Goal: Task Accomplishment & Management: Use online tool/utility

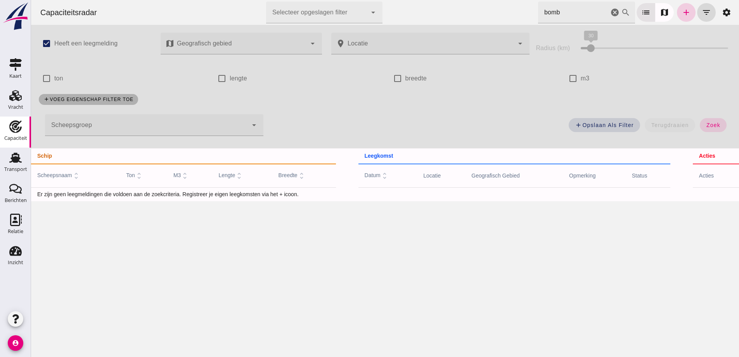
click at [685, 10] on link "add" at bounding box center [686, 12] width 19 height 19
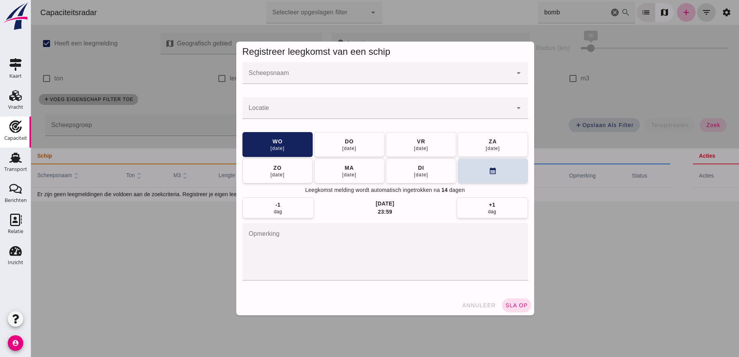
click at [297, 76] on input "Scheepsnaam" at bounding box center [378, 76] width 270 height 9
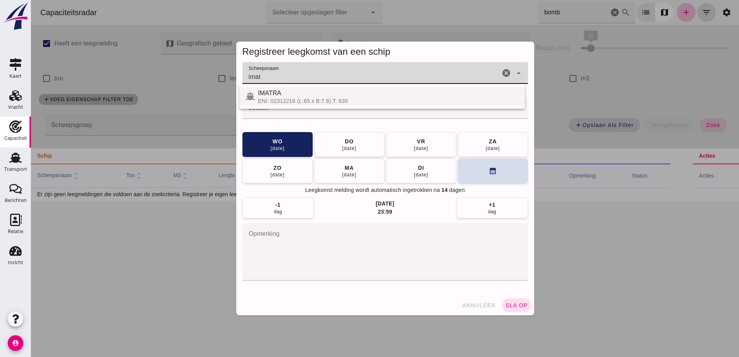
click at [310, 101] on div "ENI: 02312216 (L:65 x B:7.6) T: 830" at bounding box center [388, 101] width 261 height 6
type input "IMATRA"
click at [243, 106] on div at bounding box center [378, 108] width 270 height 22
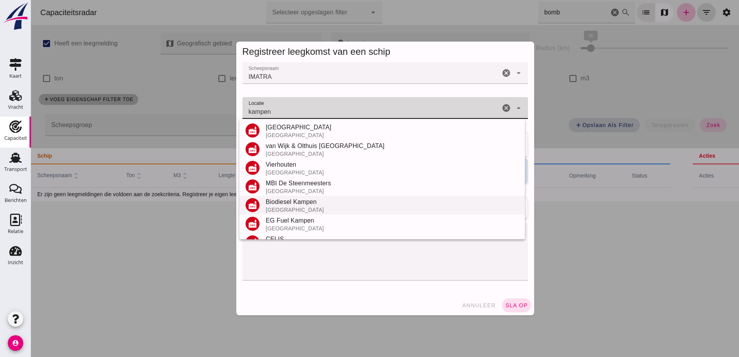
scroll to position [116, 0]
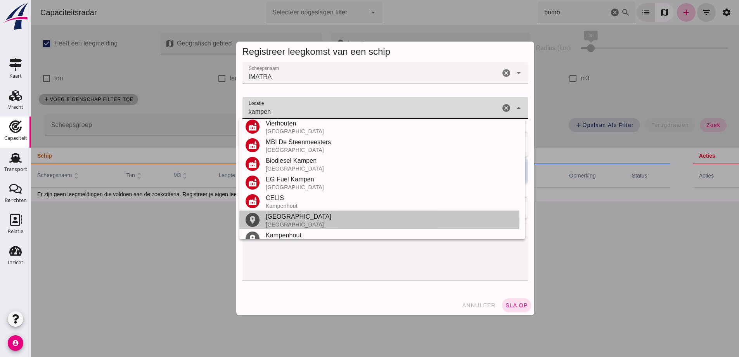
drag, startPoint x: 294, startPoint y: 220, endPoint x: 294, endPoint y: 207, distance: 12.8
click at [294, 220] on div "[GEOGRAPHIC_DATA]" at bounding box center [392, 216] width 253 height 9
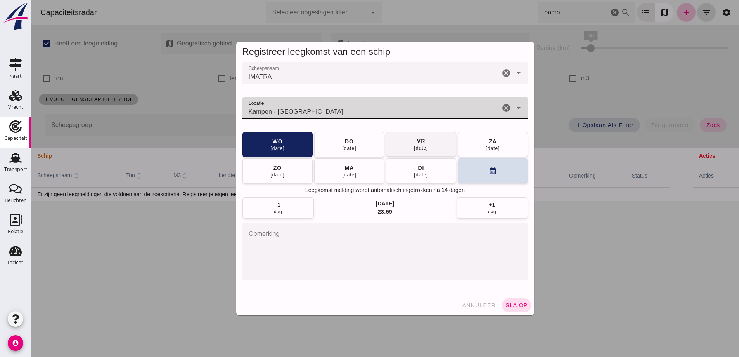
type input "Kampen - [GEOGRAPHIC_DATA]"
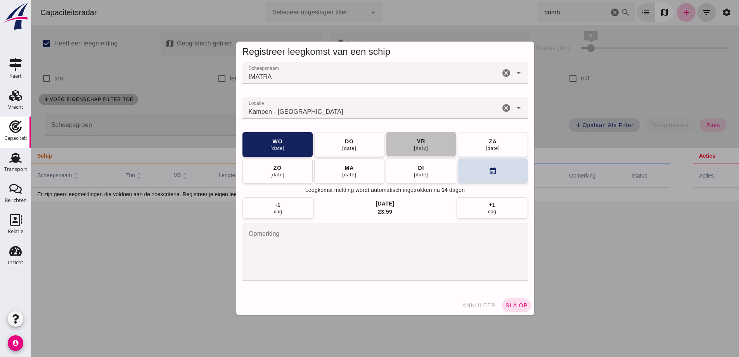
drag, startPoint x: 434, startPoint y: 149, endPoint x: 447, endPoint y: 155, distance: 14.6
click at [434, 149] on button "vr 10 okt" at bounding box center [421, 144] width 70 height 25
click at [521, 307] on span "sla op" at bounding box center [516, 305] width 23 height 6
click at [510, 307] on div at bounding box center [385, 178] width 708 height 357
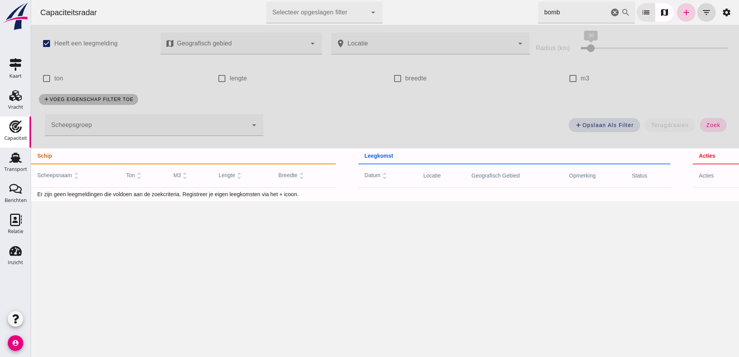
click at [677, 9] on link "add" at bounding box center [686, 12] width 19 height 19
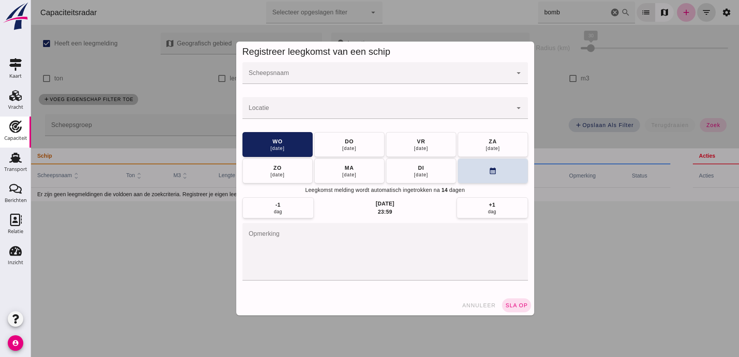
click at [259, 71] on div at bounding box center [378, 73] width 270 height 22
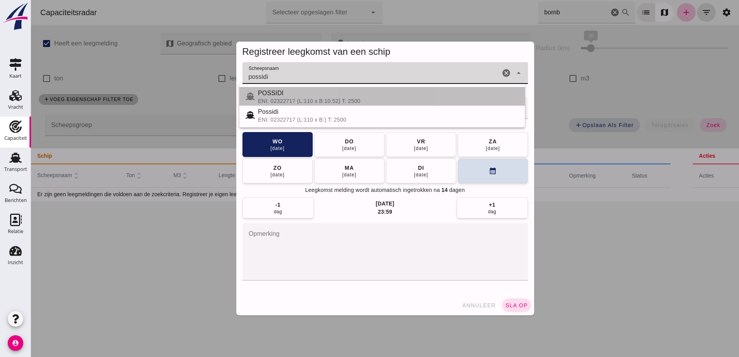
click at [320, 100] on div "ENI: 02322717 (L:110 x B:10.52) T: 2500" at bounding box center [388, 101] width 261 height 6
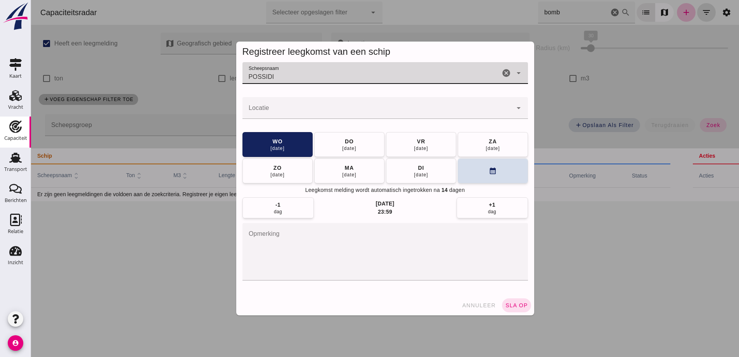
type input "POSSIDI"
click at [282, 111] on input "Locatie" at bounding box center [378, 111] width 270 height 9
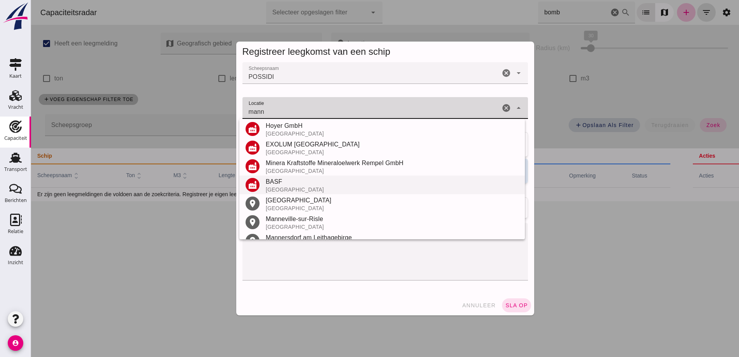
scroll to position [116, 0]
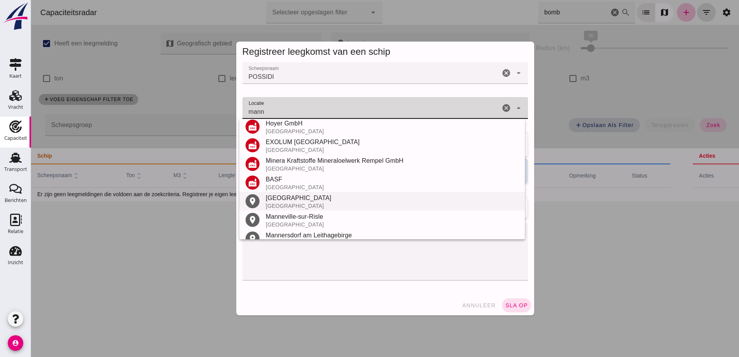
click at [299, 206] on div "[GEOGRAPHIC_DATA]" at bounding box center [392, 206] width 253 height 6
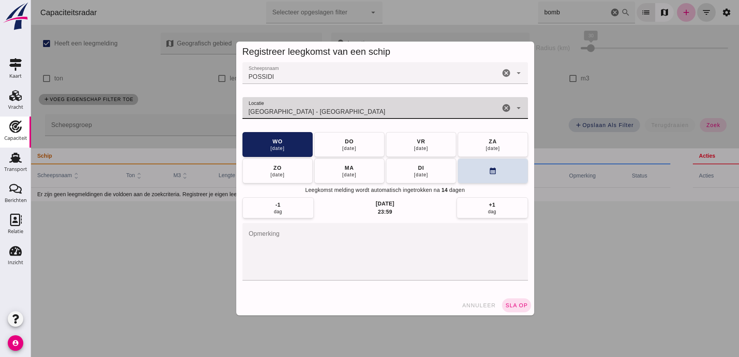
type input "[GEOGRAPHIC_DATA] - [GEOGRAPHIC_DATA]"
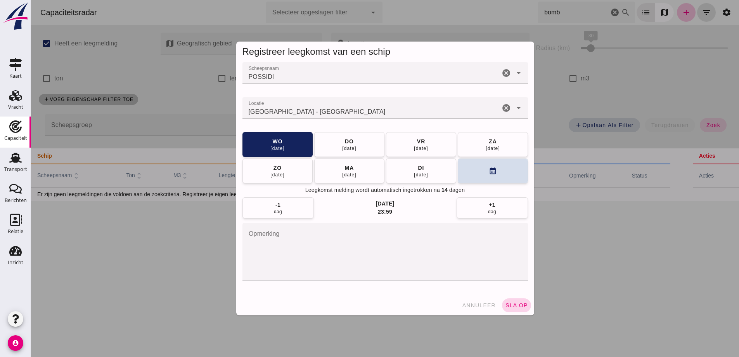
click at [522, 303] on span "sla op" at bounding box center [516, 305] width 23 height 6
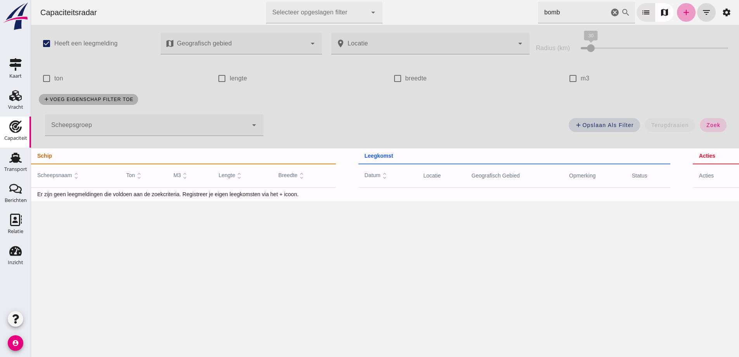
click at [682, 10] on icon "add" at bounding box center [686, 12] width 9 height 9
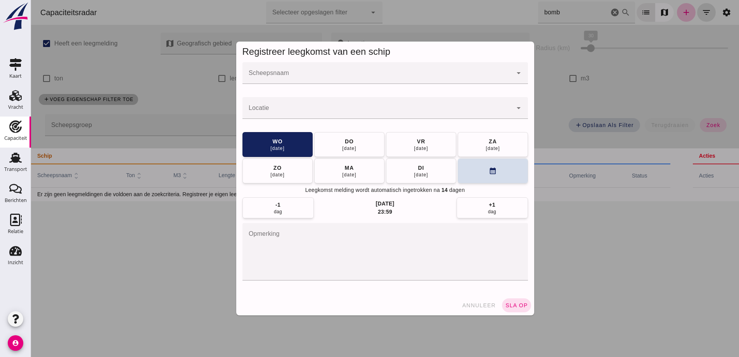
click at [399, 66] on div at bounding box center [378, 73] width 270 height 22
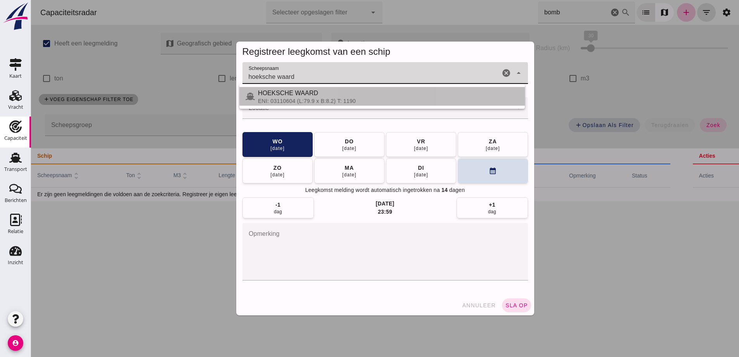
click at [300, 101] on div "ENI: 03110604 (L:79.9 x B:8.2) T: 1190" at bounding box center [388, 101] width 261 height 6
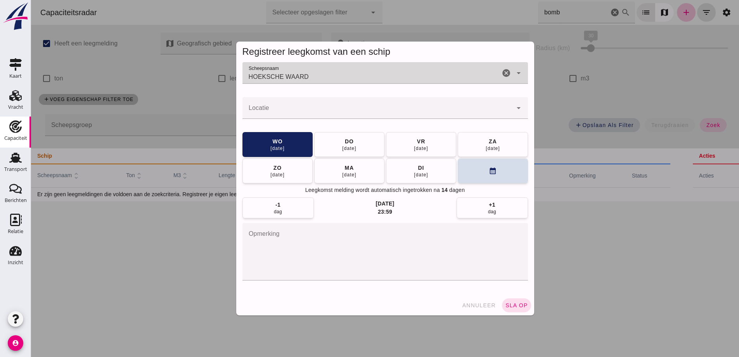
type input "HOEKSCHE WAARD"
click at [298, 109] on input "Locatie" at bounding box center [378, 111] width 270 height 9
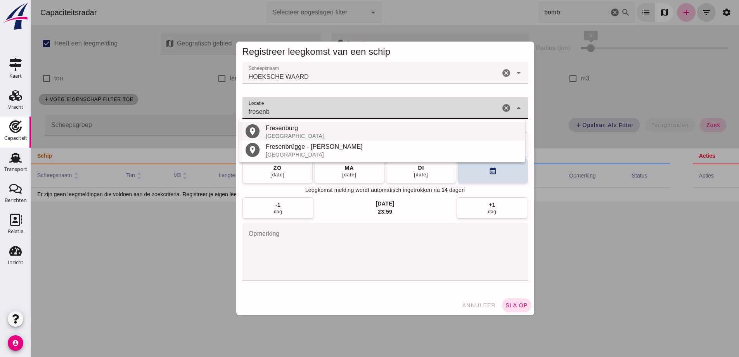
click at [298, 132] on div "Fresenburg" at bounding box center [392, 127] width 253 height 9
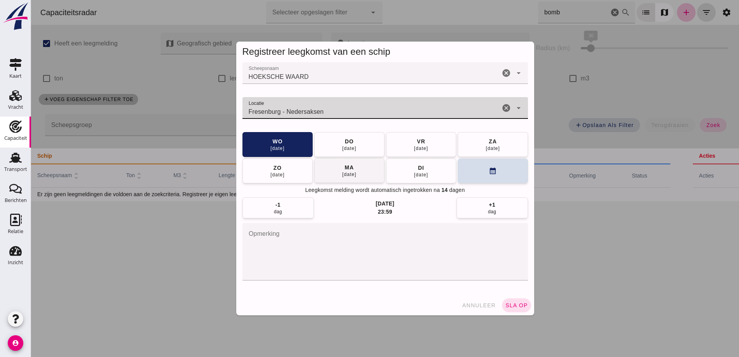
type input "Fresenburg - Nedersaksen"
click at [358, 170] on button "[DATE]" at bounding box center [349, 170] width 70 height 25
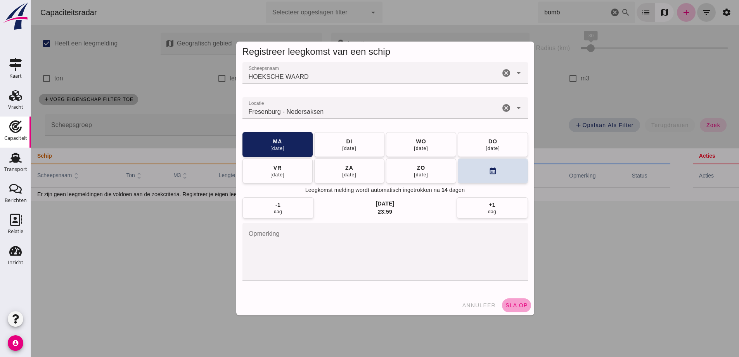
click at [513, 306] on span "sla op" at bounding box center [516, 305] width 23 height 6
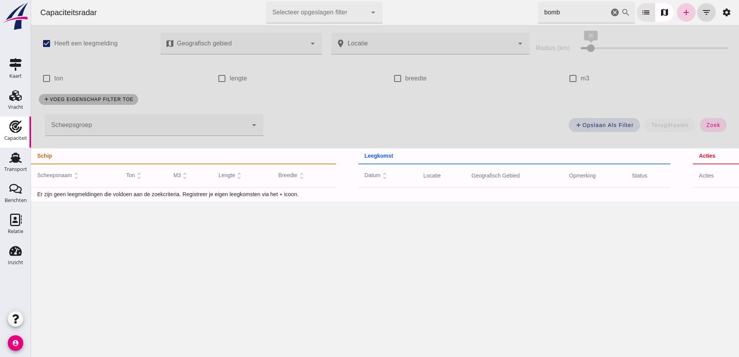
click at [682, 14] on icon "add" at bounding box center [686, 12] width 9 height 9
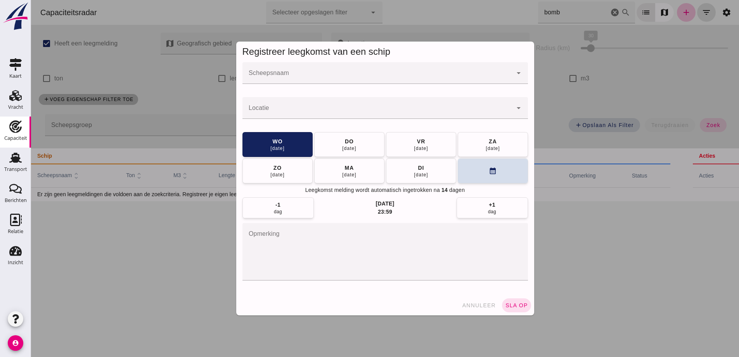
click at [386, 72] on div at bounding box center [378, 73] width 270 height 22
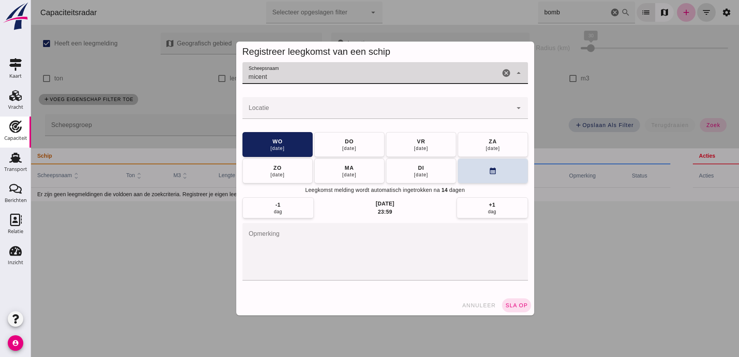
type input "micent"
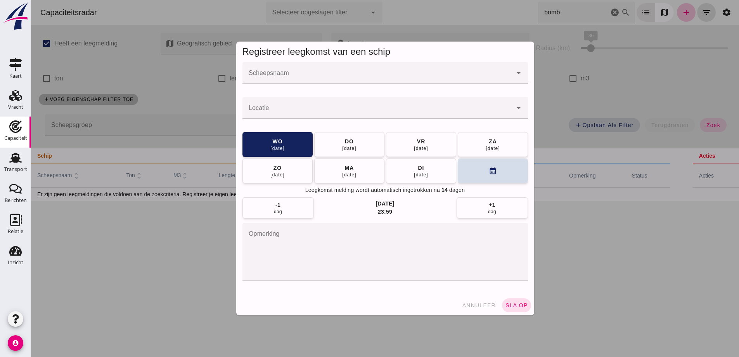
drag, startPoint x: 497, startPoint y: 13, endPoint x: 465, endPoint y: 3, distance: 33.1
click at [497, 17] on div at bounding box center [385, 178] width 708 height 357
click at [474, 306] on div at bounding box center [385, 178] width 708 height 357
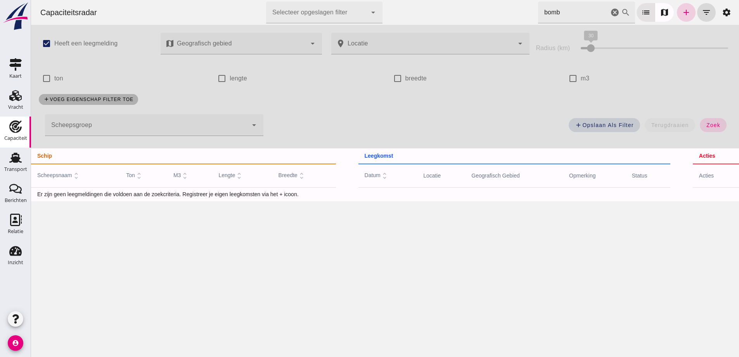
click at [677, 16] on link "add" at bounding box center [686, 12] width 19 height 19
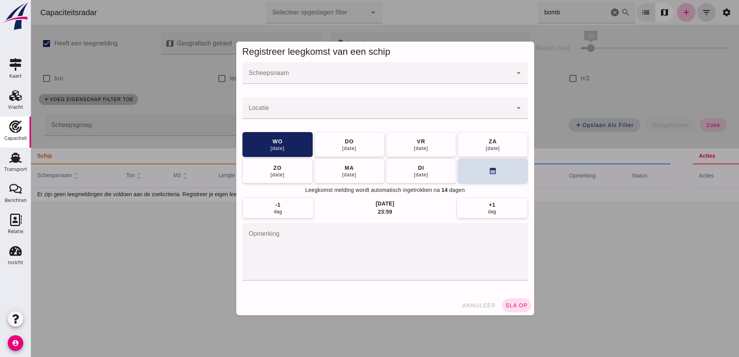
click at [431, 83] on div at bounding box center [378, 73] width 270 height 22
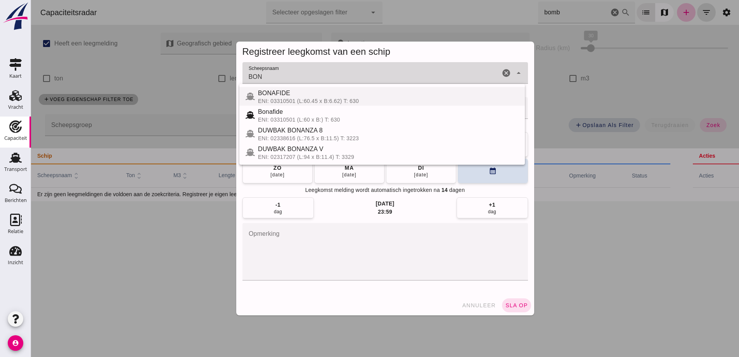
click at [343, 101] on div "ENI: 03310501 (L:60.45 x B:6.62) T: 630" at bounding box center [388, 101] width 261 height 6
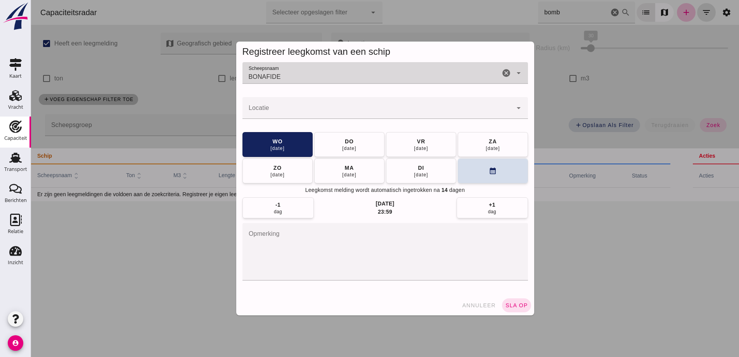
type input "BONAFIDE"
click at [343, 108] on input "Locatie" at bounding box center [378, 111] width 270 height 9
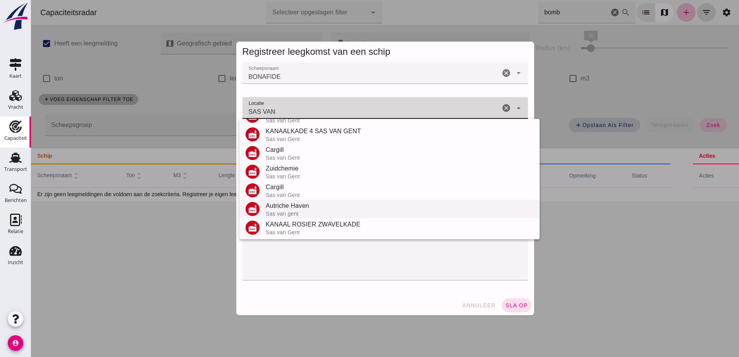
scroll to position [109, 0]
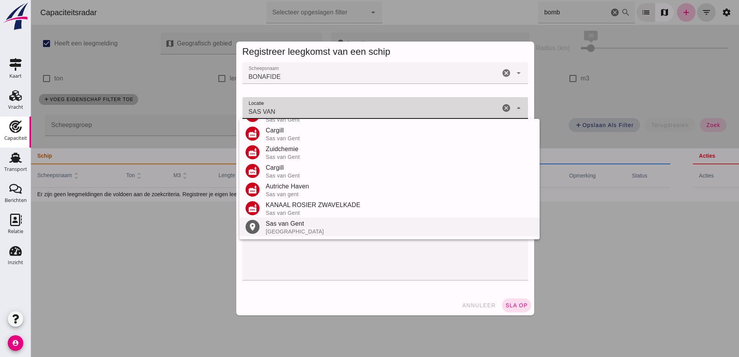
click at [285, 224] on div "Sas van Gent" at bounding box center [400, 223] width 268 height 9
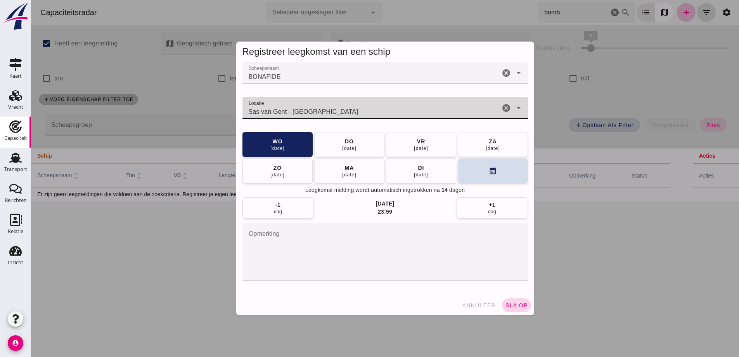
type input "Sas van Gent - [GEOGRAPHIC_DATA]"
click at [520, 306] on span "sla op" at bounding box center [516, 305] width 23 height 6
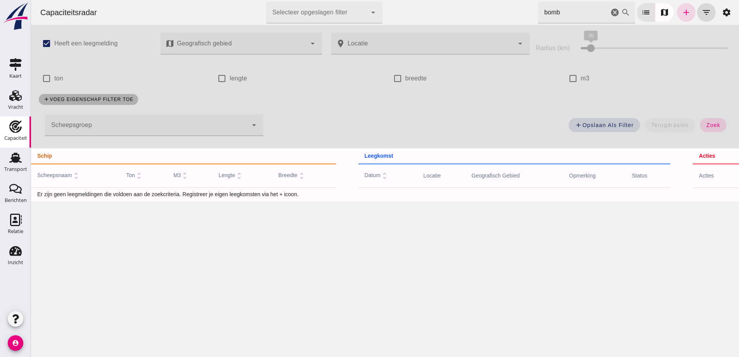
click at [15, 134] on div "Capaciteit" at bounding box center [15, 138] width 23 height 11
click at [677, 14] on link "add" at bounding box center [686, 12] width 19 height 19
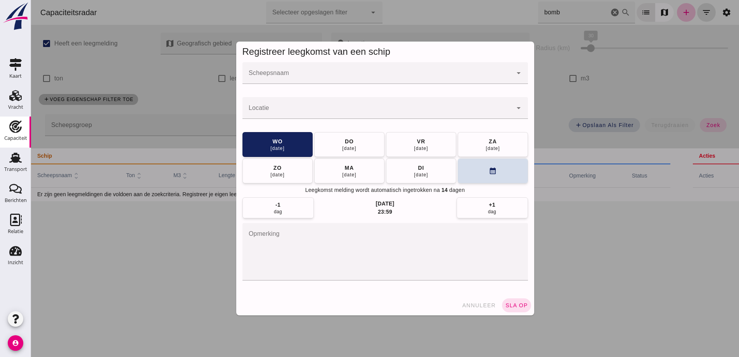
click at [357, 71] on div at bounding box center [378, 73] width 270 height 22
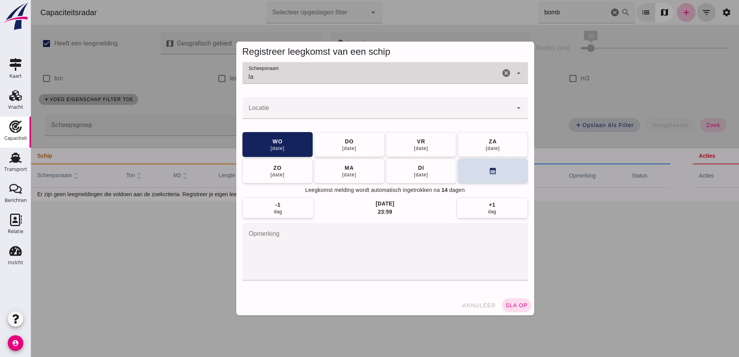
type input "l"
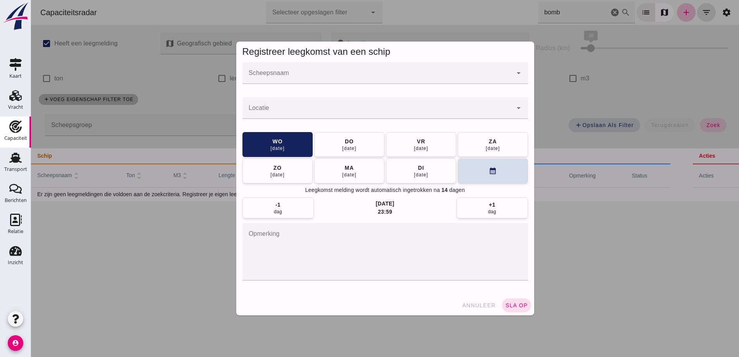
click at [401, 67] on div at bounding box center [378, 73] width 270 height 22
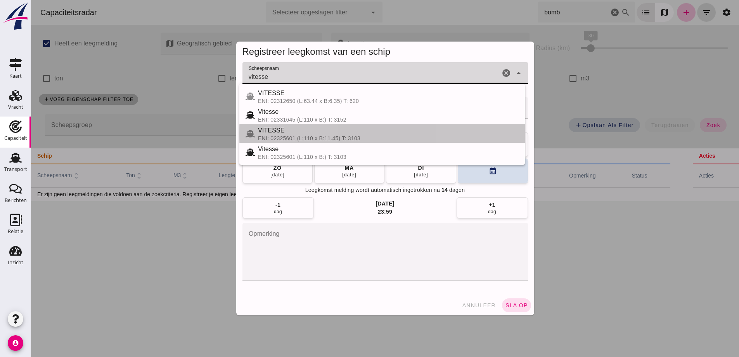
click at [355, 137] on div "ENI: 02325601 (L:110 x B:11.45) T: 3103" at bounding box center [388, 138] width 261 height 6
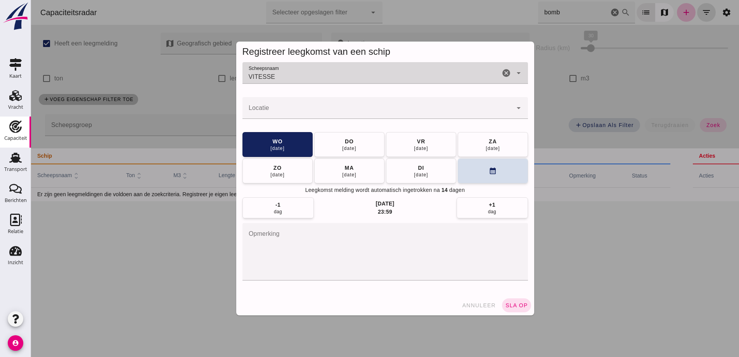
type input "VITESSE"
click at [327, 105] on div at bounding box center [378, 108] width 270 height 22
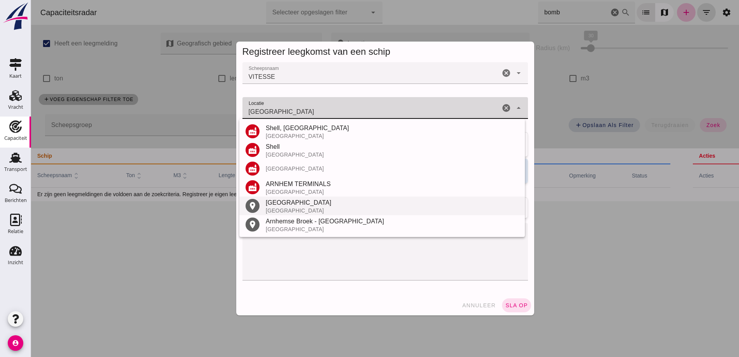
click at [296, 201] on div "[GEOGRAPHIC_DATA]" at bounding box center [392, 202] width 253 height 9
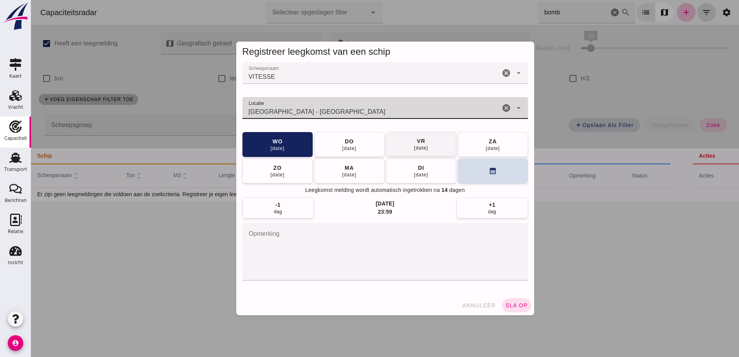
type input "[GEOGRAPHIC_DATA] - [GEOGRAPHIC_DATA]"
drag, startPoint x: 453, startPoint y: 142, endPoint x: 446, endPoint y: 141, distance: 7.0
click at [452, 142] on button "vr 10 okt" at bounding box center [421, 144] width 70 height 25
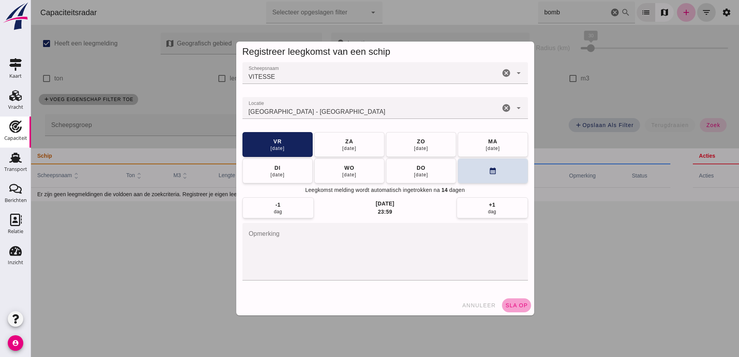
click at [520, 305] on span "sla op" at bounding box center [516, 305] width 23 height 6
